Goal: Navigation & Orientation: Find specific page/section

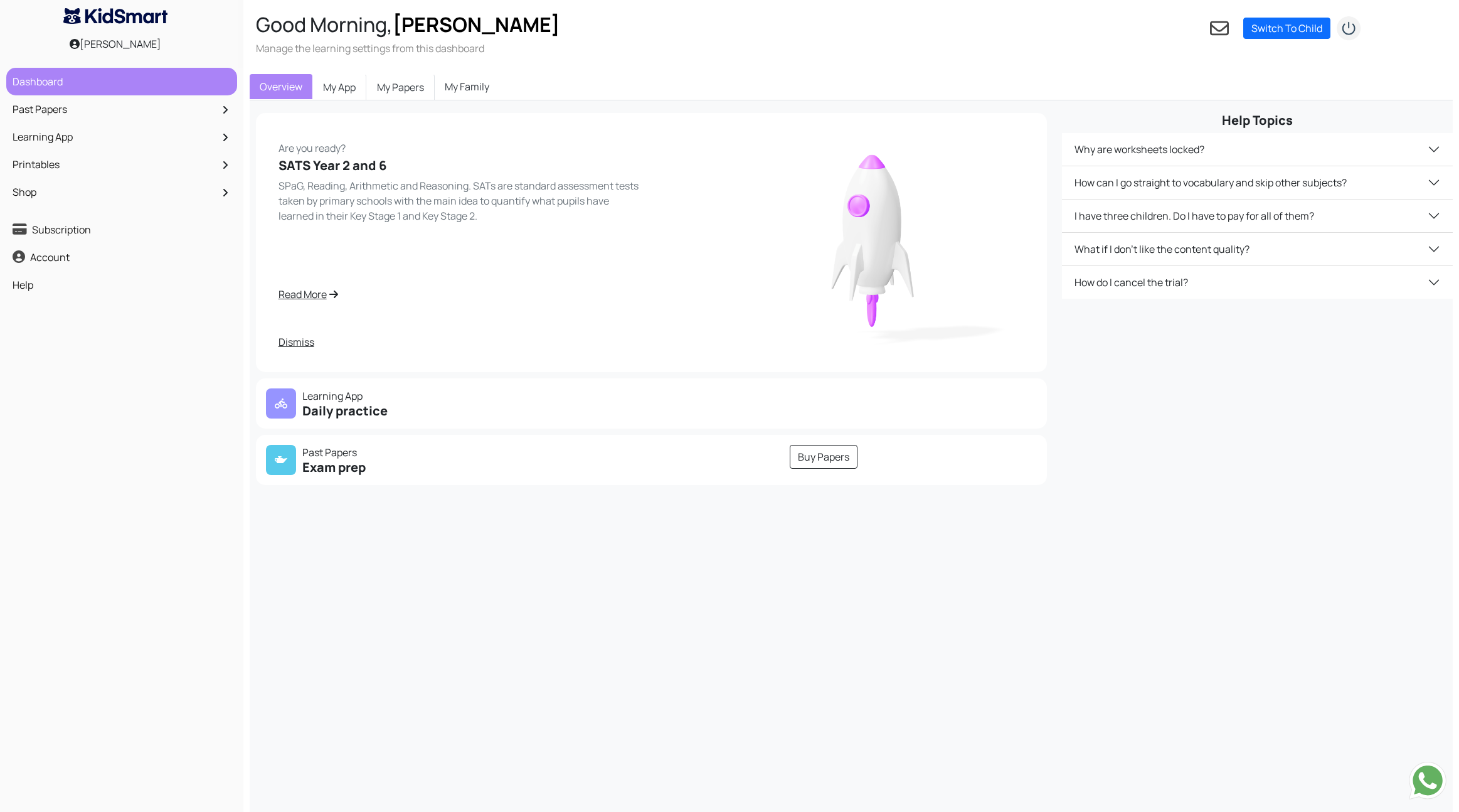
click at [70, 86] on link "Dashboard" at bounding box center [122, 82] width 225 height 21
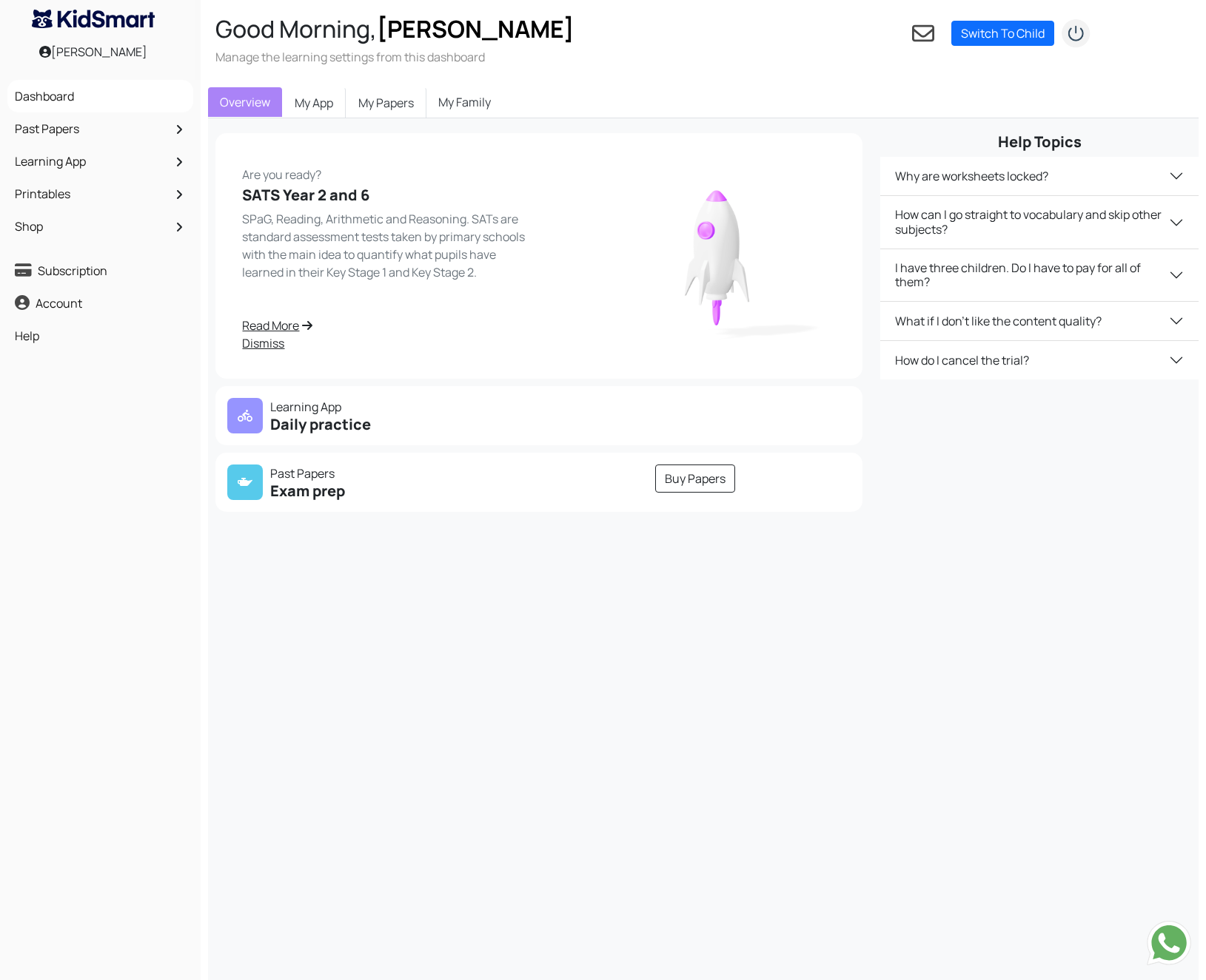
click at [256, 410] on div at bounding box center [244, 415] width 35 height 35
click at [282, 421] on h5 "Daily practice" at bounding box center [379, 425] width 303 height 18
click at [87, 224] on link "Shop" at bounding box center [100, 226] width 179 height 25
click at [399, 98] on link "My Papers" at bounding box center [385, 103] width 80 height 31
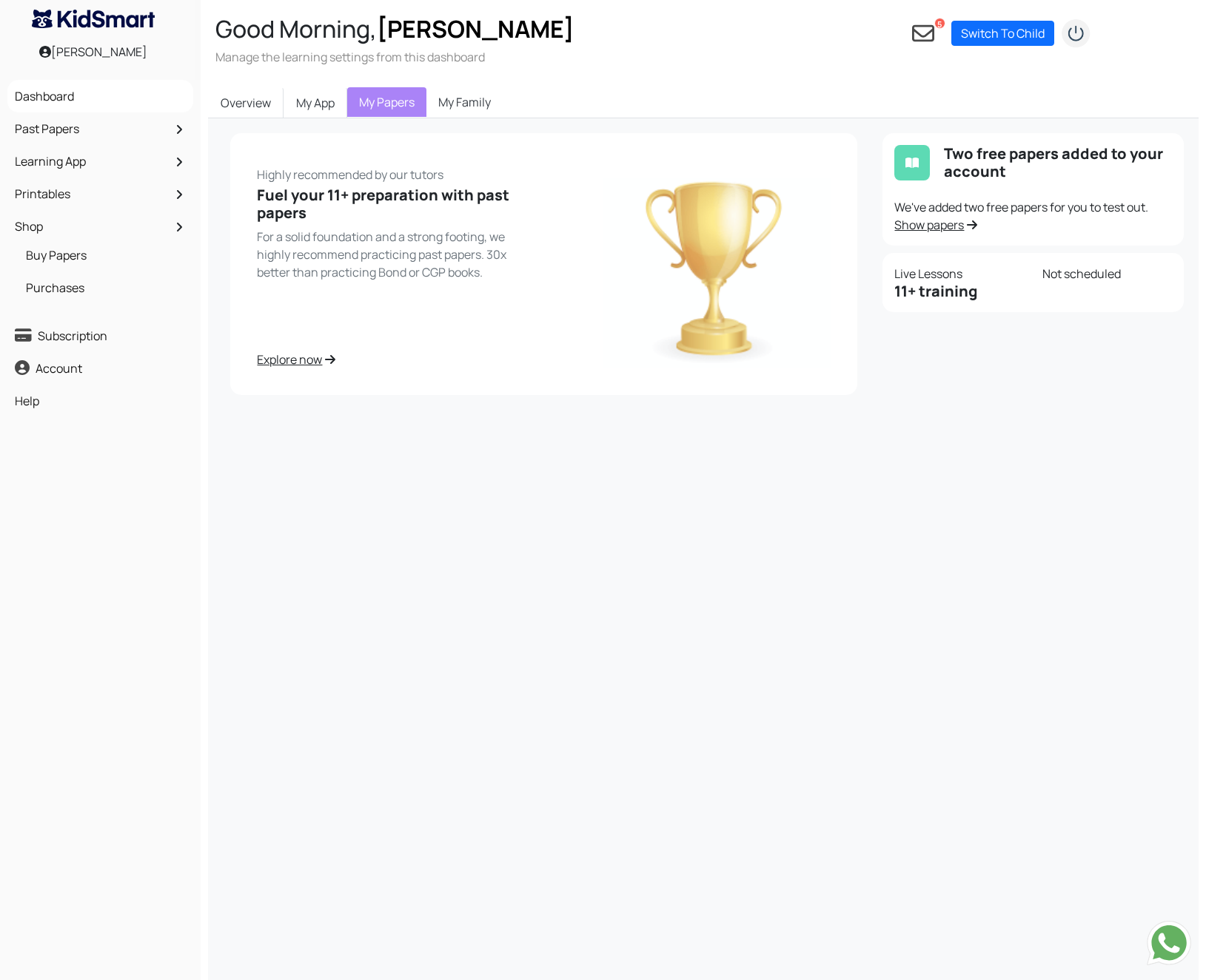
click at [463, 101] on link "My Family" at bounding box center [465, 102] width 77 height 30
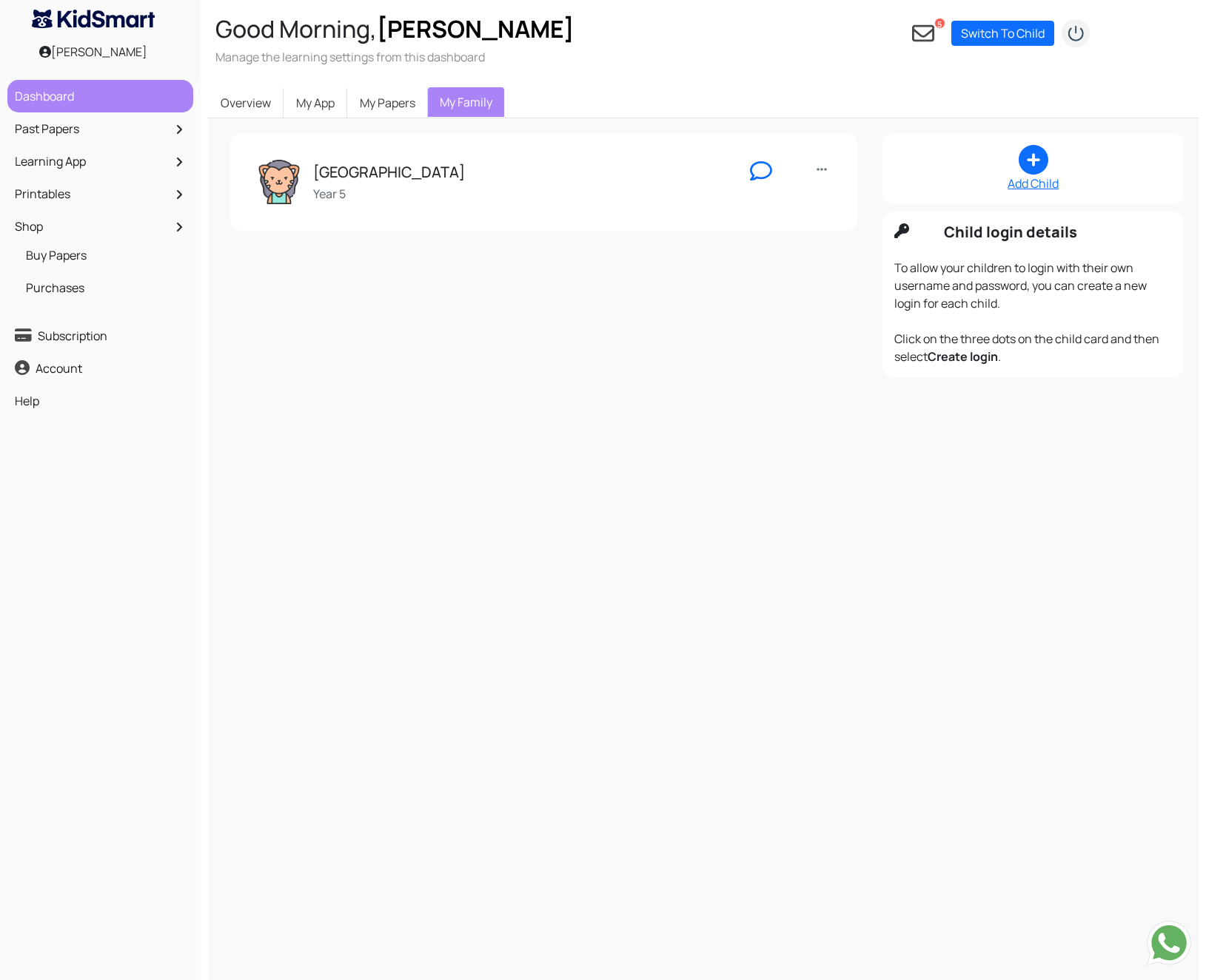
click at [80, 90] on link "Dashboard" at bounding box center [100, 96] width 179 height 25
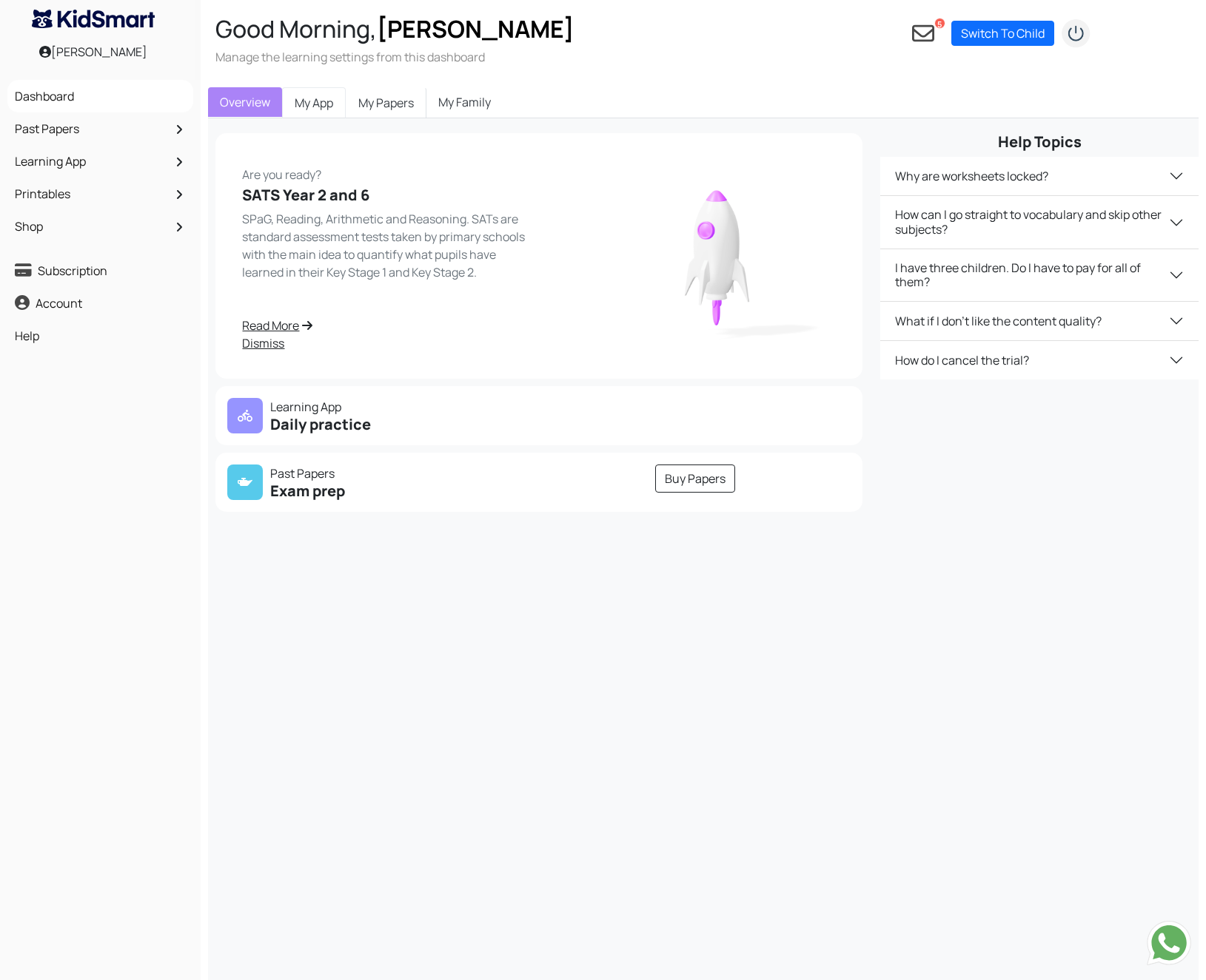
click at [319, 100] on link "My App" at bounding box center [314, 103] width 64 height 31
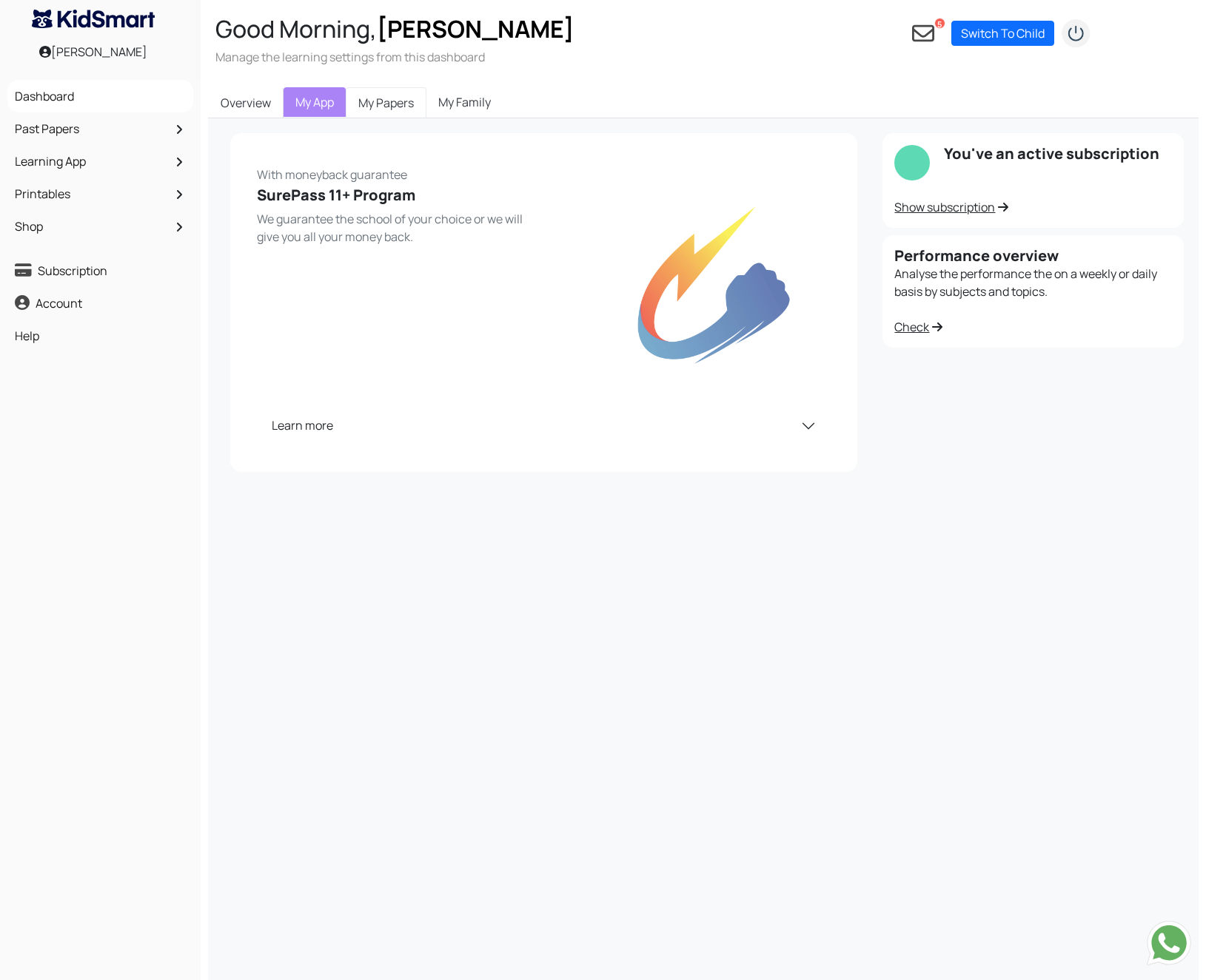
click at [384, 96] on link "My Papers" at bounding box center [385, 103] width 80 height 31
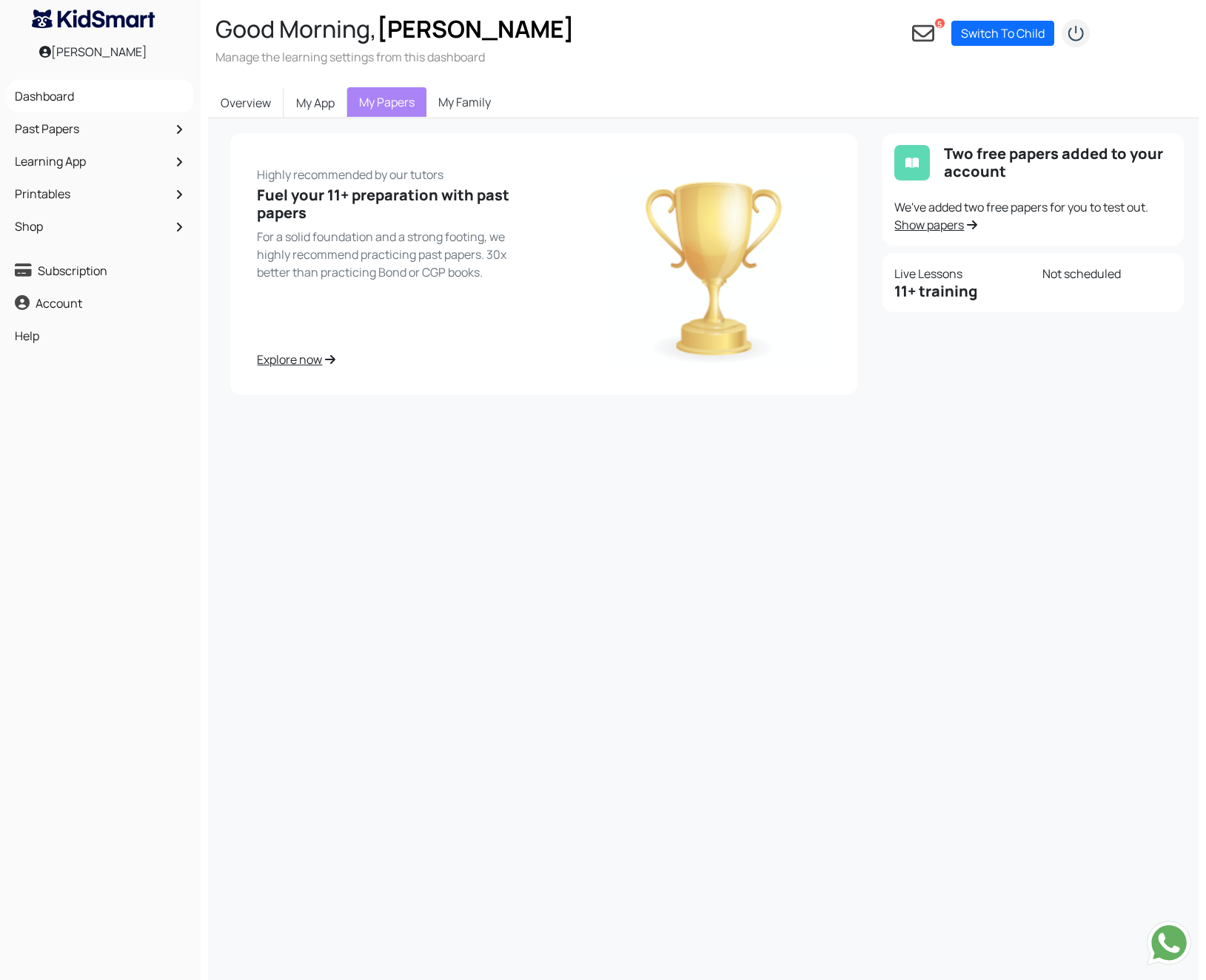
click at [470, 101] on link "My Family" at bounding box center [465, 102] width 77 height 30
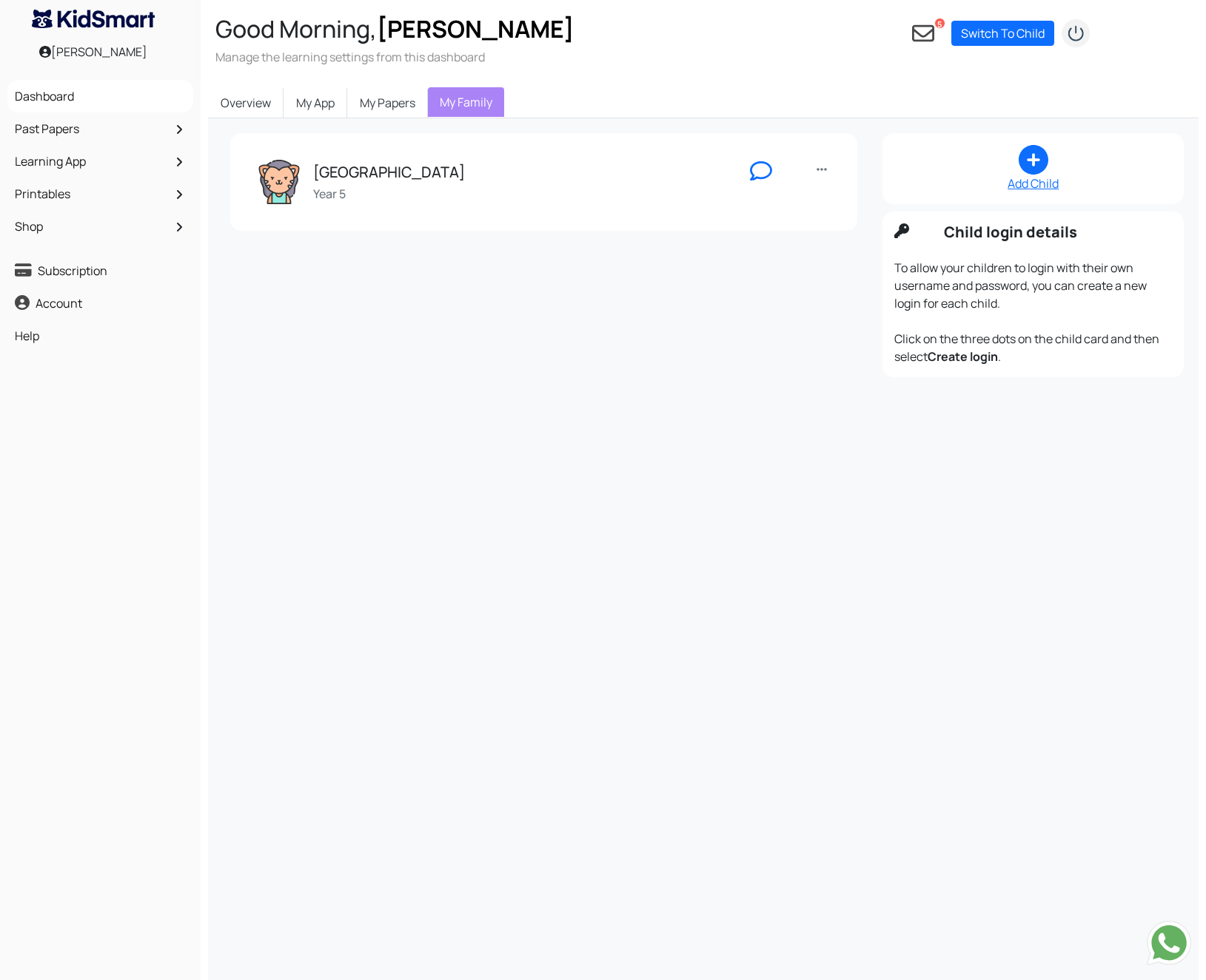
click at [924, 29] on icon at bounding box center [923, 33] width 23 height 23
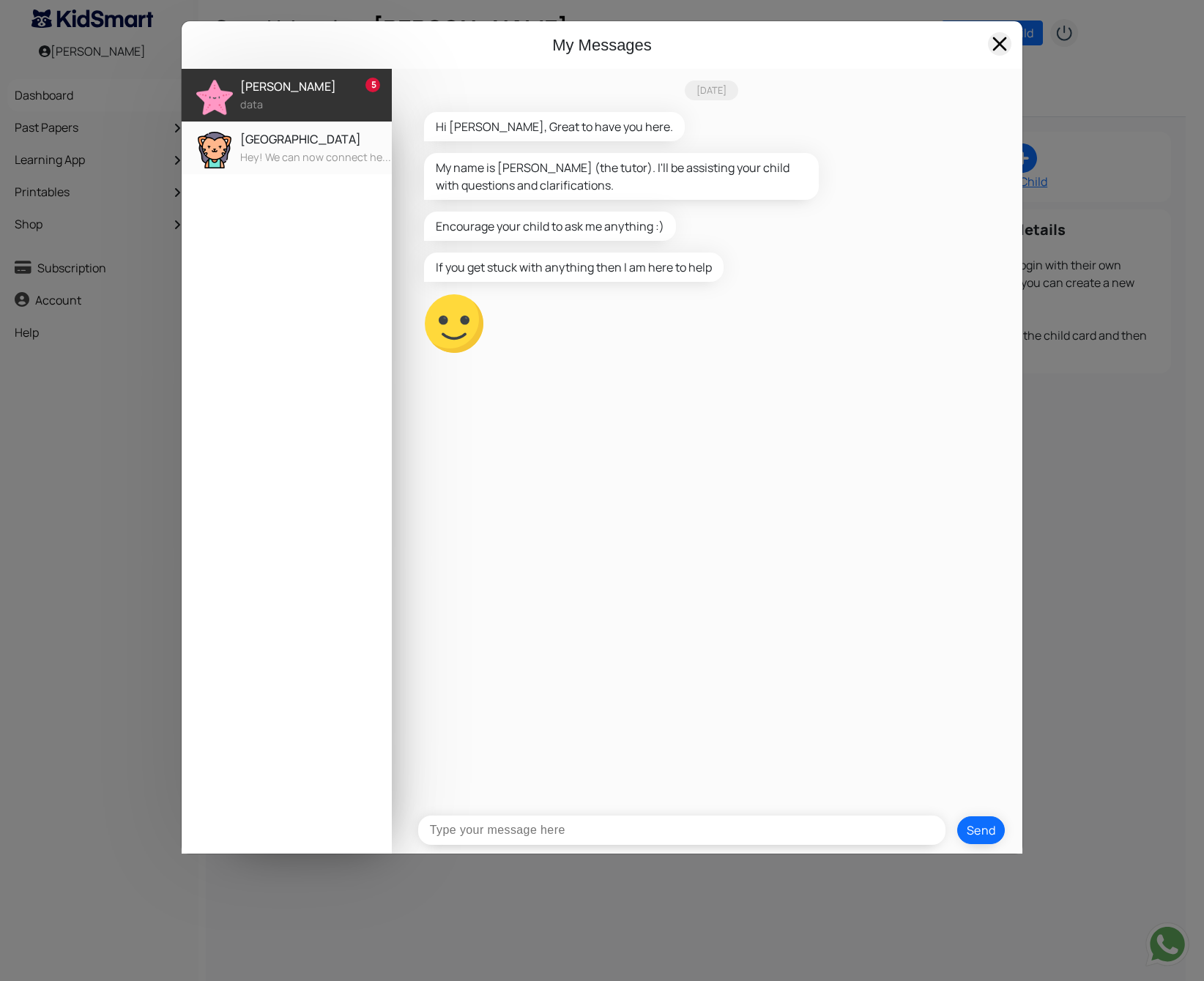
click at [991, 43] on span at bounding box center [1000, 44] width 23 height 23
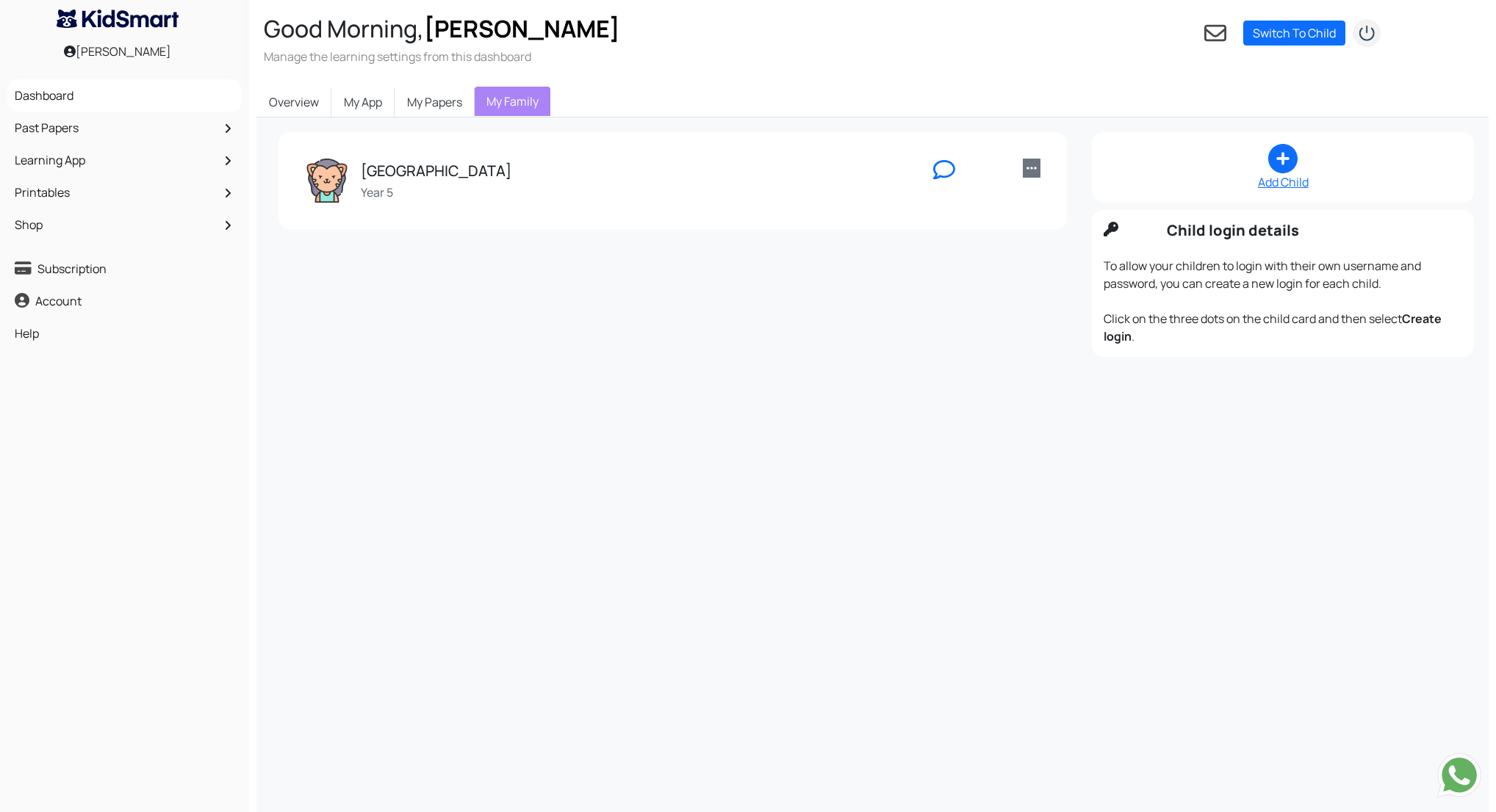
click at [1023, 169] on link at bounding box center [1031, 167] width 18 height 19
click at [396, 178] on h5 "[GEOGRAPHIC_DATA]" at bounding box center [436, 171] width 150 height 18
click at [395, 169] on h5 "[GEOGRAPHIC_DATA]" at bounding box center [436, 171] width 150 height 18
